Goal: Task Accomplishment & Management: Manage account settings

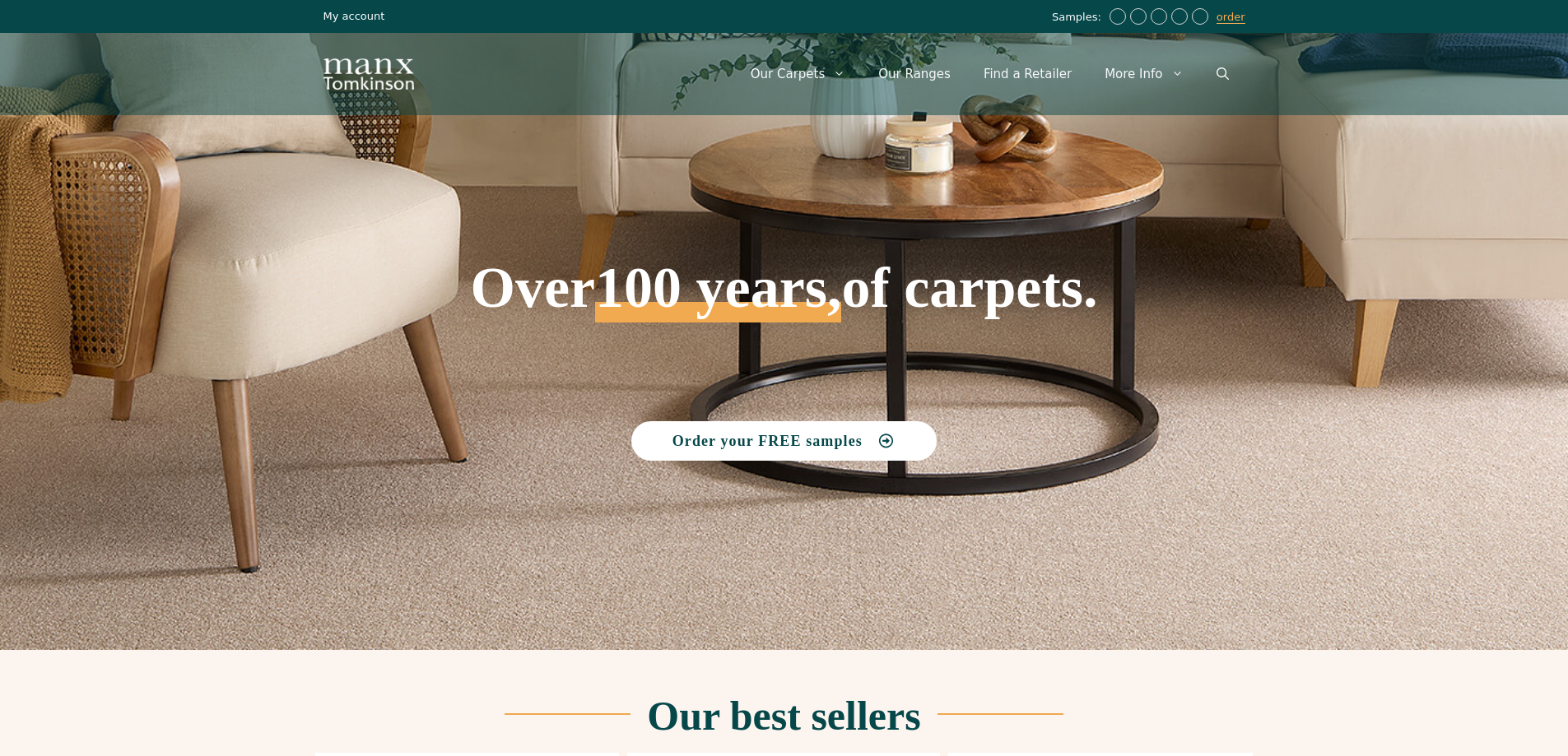
click at [339, 17] on link "My account" at bounding box center [354, 16] width 62 height 12
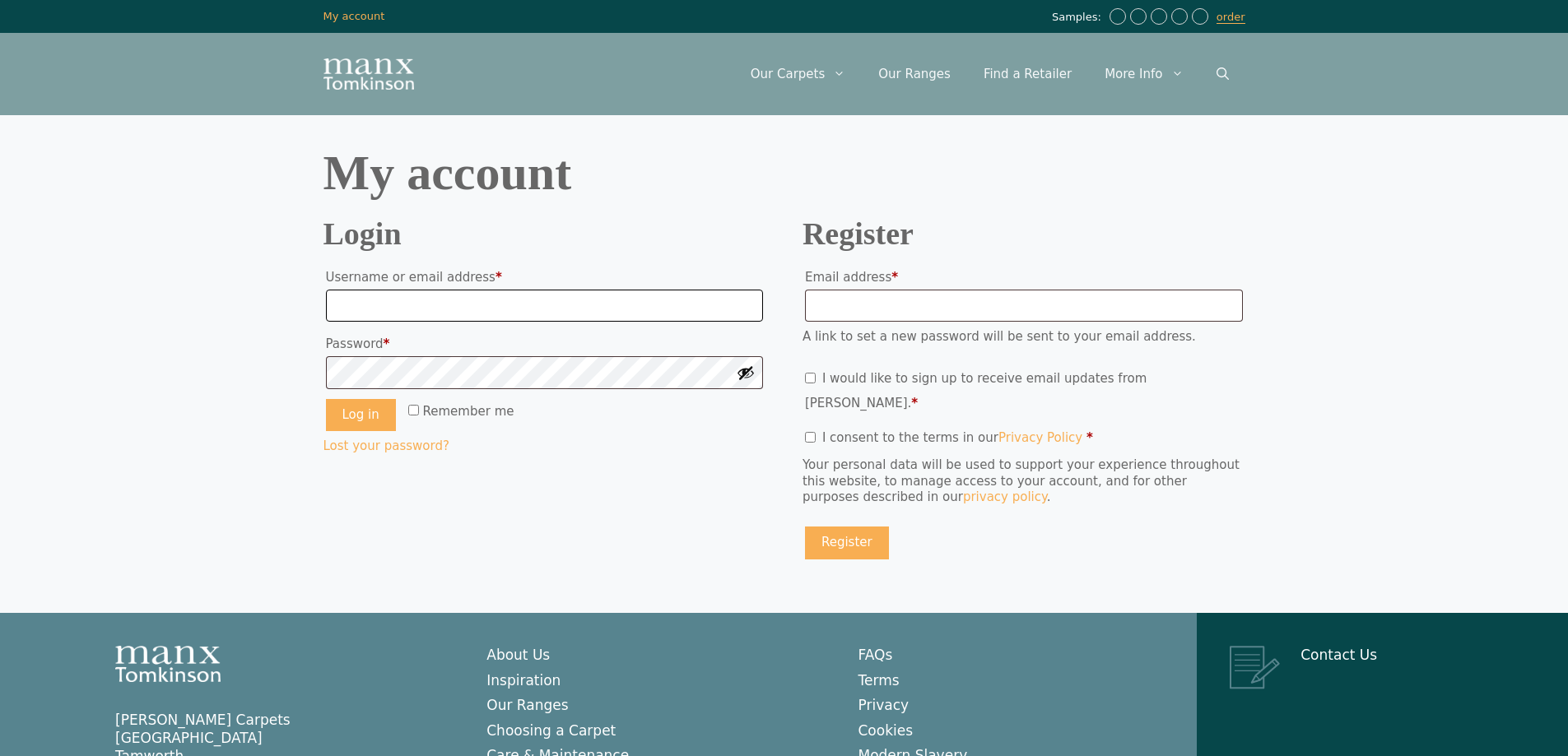
click at [368, 302] on input "Username or email address * Required" at bounding box center [545, 305] width 438 height 32
click at [585, 223] on h2 "Login" at bounding box center [545, 234] width 443 height 24
